Goal: Task Accomplishment & Management: Manage account settings

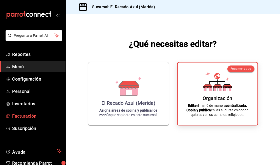
click at [36, 114] on span "Facturación" at bounding box center [36, 116] width 49 height 7
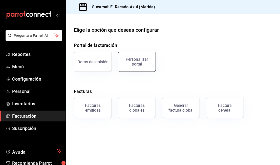
click at [133, 63] on div "Personalizar portal" at bounding box center [136, 62] width 31 height 10
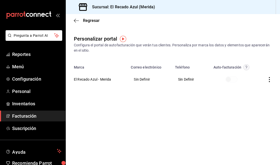
click at [267, 81] on icon "button" at bounding box center [269, 79] width 5 height 5
click at [240, 72] on span "Editar" at bounding box center [235, 73] width 17 height 5
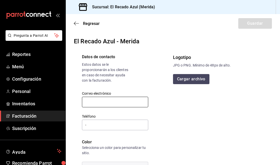
click at [128, 101] on input "text" at bounding box center [115, 102] width 66 height 11
type input "[EMAIL_ADDRESS][DOMAIN_NAME]"
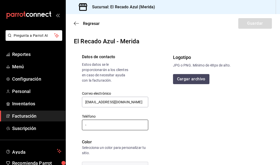
click at [106, 128] on input "-" at bounding box center [115, 125] width 66 height 11
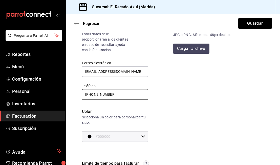
scroll to position [44, 0]
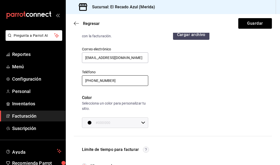
type input "[PHONE_NUMBER]"
click at [144, 124] on icon at bounding box center [143, 123] width 4 height 4
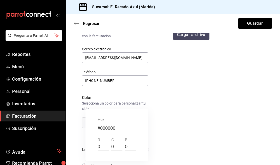
click at [173, 119] on div at bounding box center [140, 82] width 280 height 165
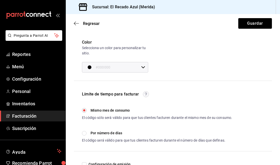
scroll to position [101, 0]
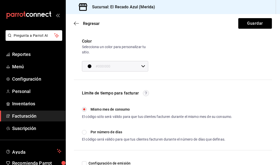
click at [117, 66] on input "#000000" at bounding box center [117, 66] width 43 height 10
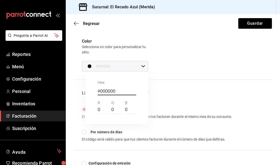
click at [117, 91] on input "#000000" at bounding box center [117, 92] width 38 height 8
type input "#"
type input "#076"
type input "#007766"
type input "119"
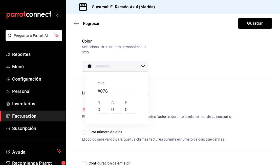
type input "102"
type input "#0762ed"
type input "#0762ED"
type input "7"
type input "98"
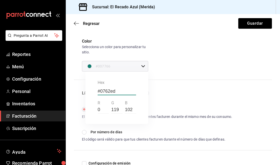
type input "237"
type input "#0762ED"
click at [144, 66] on div at bounding box center [140, 82] width 280 height 165
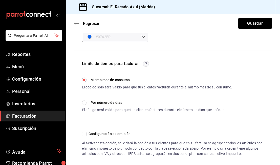
scroll to position [136, 0]
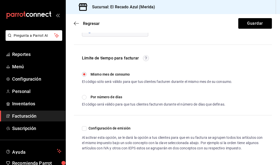
click at [84, 130] on input "Configuración de emisión" at bounding box center [84, 129] width 5 height 5
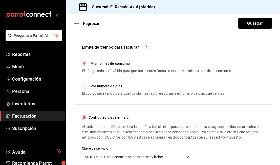
scroll to position [154, 0]
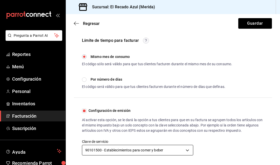
click at [152, 149] on body "Pregunta a Parrot AI Reportes Menú Configuración Personal Inventarios Facturaci…" at bounding box center [140, 82] width 280 height 165
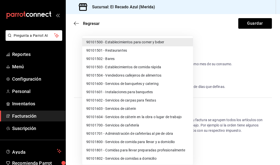
click at [214, 138] on div at bounding box center [140, 82] width 280 height 165
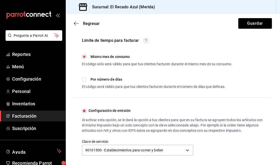
click at [83, 112] on input "Configuración de emisión" at bounding box center [84, 111] width 5 height 5
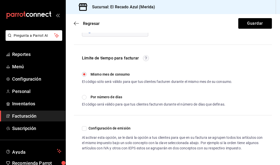
scroll to position [136, 0]
click at [84, 129] on input "Configuración de emisión" at bounding box center [84, 129] width 5 height 5
checkbox input "true"
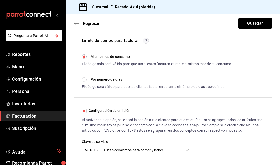
scroll to position [0, 0]
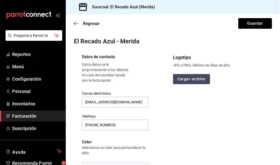
click at [190, 77] on button "Cargar archivo" at bounding box center [191, 79] width 37 height 10
click at [193, 81] on button "Cargar archivo" at bounding box center [191, 79] width 37 height 10
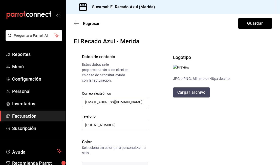
scroll to position [16, 0]
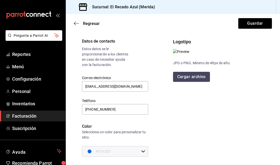
click at [201, 82] on button "Cargar archivo" at bounding box center [191, 77] width 37 height 10
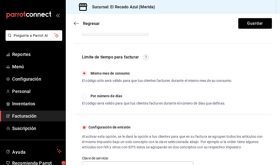
scroll to position [154, 0]
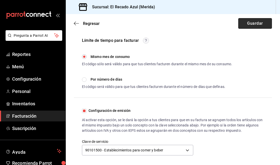
click at [255, 25] on button "Guardar" at bounding box center [255, 23] width 34 height 11
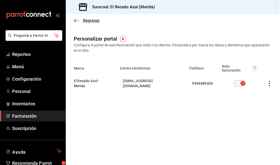
click at [75, 22] on icon "button" at bounding box center [76, 20] width 5 height 5
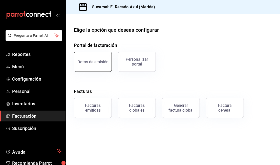
click at [106, 63] on div "Datos de emisión" at bounding box center [92, 62] width 31 height 5
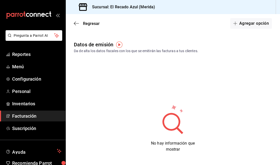
click at [119, 45] on img "button" at bounding box center [119, 45] width 6 height 6
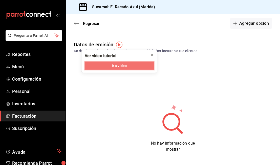
click at [120, 67] on span "Ir a video" at bounding box center [119, 65] width 15 height 5
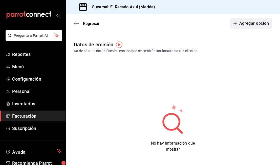
click at [247, 26] on button "Agregar opción" at bounding box center [251, 23] width 42 height 11
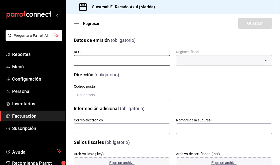
click at [142, 58] on input "text" at bounding box center [122, 60] width 96 height 11
type input "CELS941005DV1"
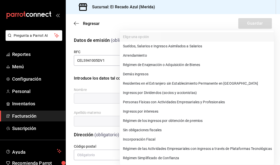
click at [196, 64] on body "Pregunta a Parrot AI Reportes Menú Configuración Personal Inventarios Facturaci…" at bounding box center [140, 82] width 280 height 165
click at [196, 156] on li "Régimen Simplificado de Confianza" at bounding box center [197, 158] width 154 height 9
type input "626"
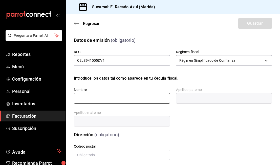
click at [120, 101] on input "text" at bounding box center [122, 98] width 96 height 11
type input "[PERSON_NAME]"
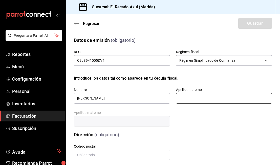
click at [211, 98] on input "text" at bounding box center [224, 98] width 96 height 11
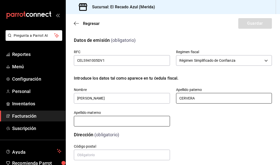
type input "CERVERA"
click at [143, 121] on input "text" at bounding box center [122, 121] width 96 height 11
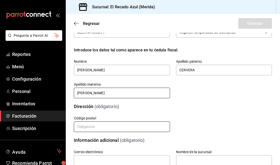
scroll to position [37, 0]
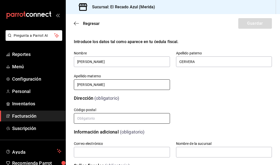
type input "[PERSON_NAME]"
click at [124, 120] on input "text" at bounding box center [122, 118] width 96 height 11
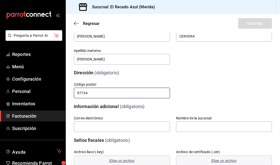
scroll to position [68, 0]
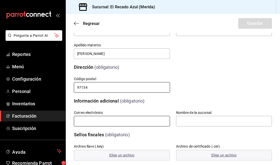
type input "97134"
click at [126, 123] on input "text" at bounding box center [122, 121] width 96 height 11
type input "[EMAIL_ADDRESS][DOMAIN_NAME]"
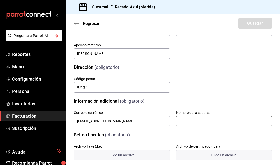
click at [194, 119] on input "text" at bounding box center [224, 121] width 96 height 11
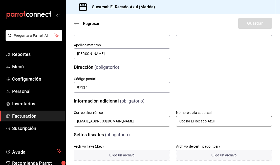
type input "Cocina El Recado Azul"
click at [124, 124] on input "[EMAIL_ADDRESS][DOMAIN_NAME]" at bounding box center [122, 121] width 96 height 11
drag, startPoint x: 120, startPoint y: 122, endPoint x: 74, endPoint y: 122, distance: 45.7
click at [74, 122] on input "[EMAIL_ADDRESS][DOMAIN_NAME]" at bounding box center [122, 121] width 96 height 11
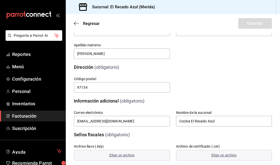
click at [127, 129] on div "Sellos fiscales (obligatorio)" at bounding box center [170, 132] width 204 height 13
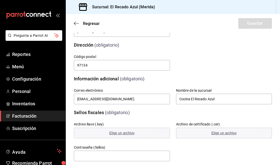
scroll to position [90, 0]
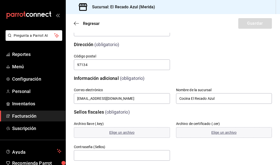
click at [99, 124] on label "Archivo llave (.key)" at bounding box center [89, 124] width 30 height 4
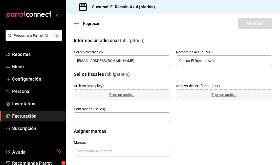
scroll to position [132, 0]
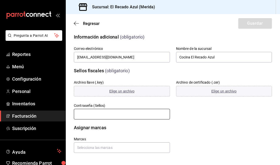
click at [127, 117] on input "text" at bounding box center [122, 114] width 96 height 11
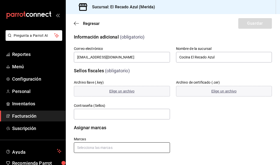
click at [122, 149] on input "text" at bounding box center [122, 148] width 96 height 11
click at [115, 136] on li "El Recado Azul - Merida" at bounding box center [122, 136] width 96 height 8
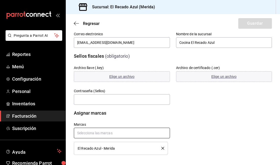
scroll to position [149, 0]
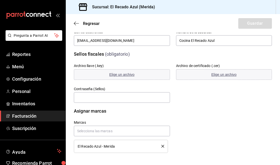
click at [181, 141] on div "Marcas El Recado Azul - Merida" at bounding box center [167, 131] width 210 height 45
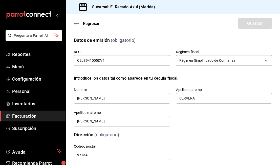
click at [249, 20] on div "Regresar Guardar" at bounding box center [173, 23] width 214 height 19
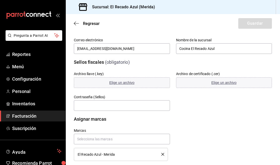
scroll to position [141, 0]
